Goal: Check status: Check status

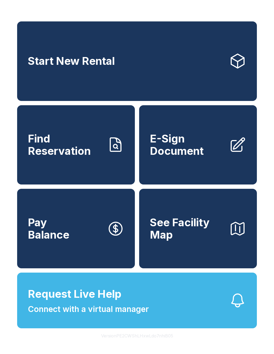
click at [121, 145] on icon at bounding box center [115, 144] width 17 height 17
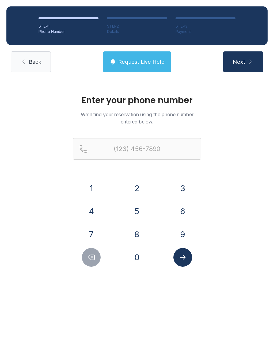
click at [182, 188] on button "3" at bounding box center [183, 188] width 19 height 19
click at [139, 266] on button "0" at bounding box center [137, 257] width 19 height 19
click at [95, 210] on button "4" at bounding box center [91, 211] width 19 height 19
click at [183, 216] on button "6" at bounding box center [183, 211] width 19 height 19
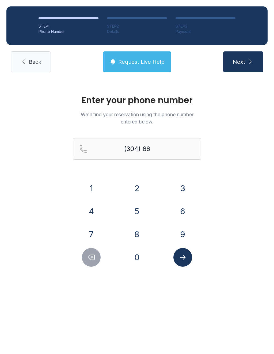
click at [101, 188] on button "1" at bounding box center [91, 188] width 19 height 19
click at [96, 190] on button "1" at bounding box center [91, 188] width 19 height 19
click at [89, 261] on icon "Delete number" at bounding box center [91, 258] width 8 height 8
click at [95, 234] on button "7" at bounding box center [91, 234] width 19 height 19
click at [97, 182] on button "1" at bounding box center [91, 188] width 19 height 19
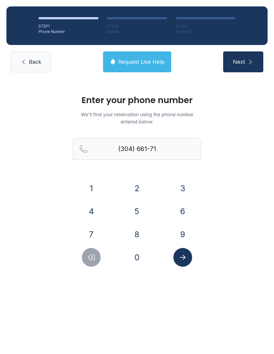
click at [189, 208] on button "6" at bounding box center [183, 211] width 19 height 19
click at [182, 229] on button "9" at bounding box center [183, 234] width 19 height 19
type input "[PHONE_NUMBER]"
click at [186, 265] on button "Submit lookup form" at bounding box center [183, 257] width 19 height 19
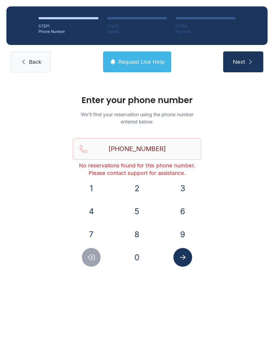
click at [34, 59] on span "Back" at bounding box center [35, 62] width 12 height 8
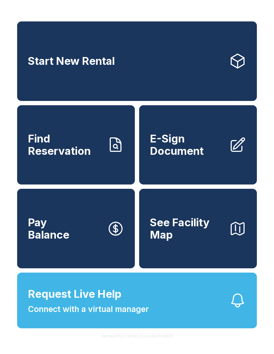
click at [179, 319] on button "Request Live Help Connect with a virtual manager" at bounding box center [137, 301] width 240 height 56
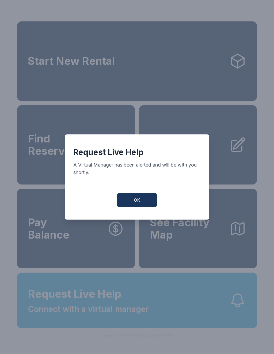
click at [138, 201] on span "OK" at bounding box center [137, 200] width 6 height 6
